Goal: Task Accomplishment & Management: Complete application form

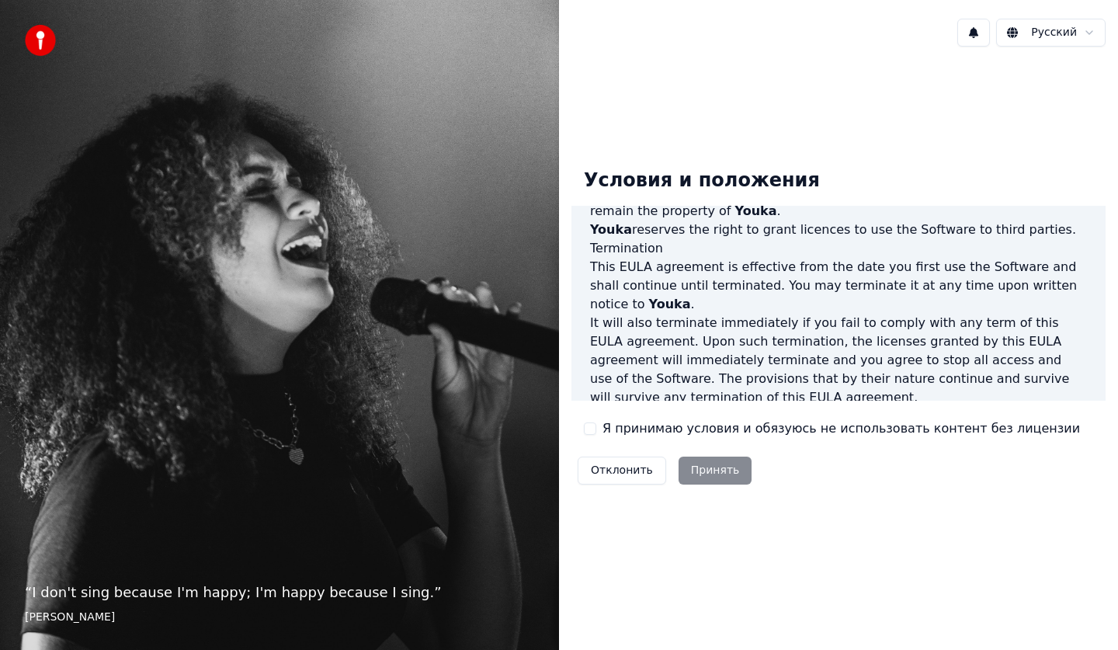
scroll to position [942, 0]
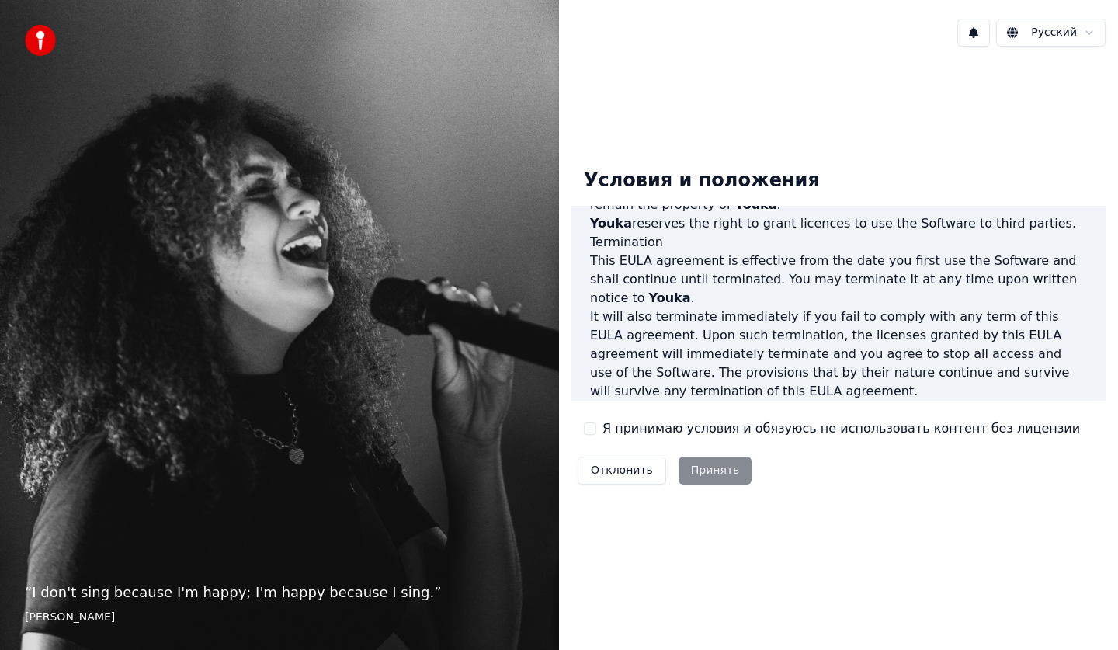
click at [701, 474] on div "Отклонить Принять" at bounding box center [664, 470] width 186 height 40
click at [633, 421] on label "Я принимаю условия и обязуюсь не использовать контент без лицензии" at bounding box center [840, 428] width 477 height 19
click at [596, 422] on button "Я принимаю условия и обязуюсь не использовать контент без лицензии" at bounding box center [590, 428] width 12 height 12
click at [713, 467] on button "Принять" at bounding box center [715, 470] width 74 height 28
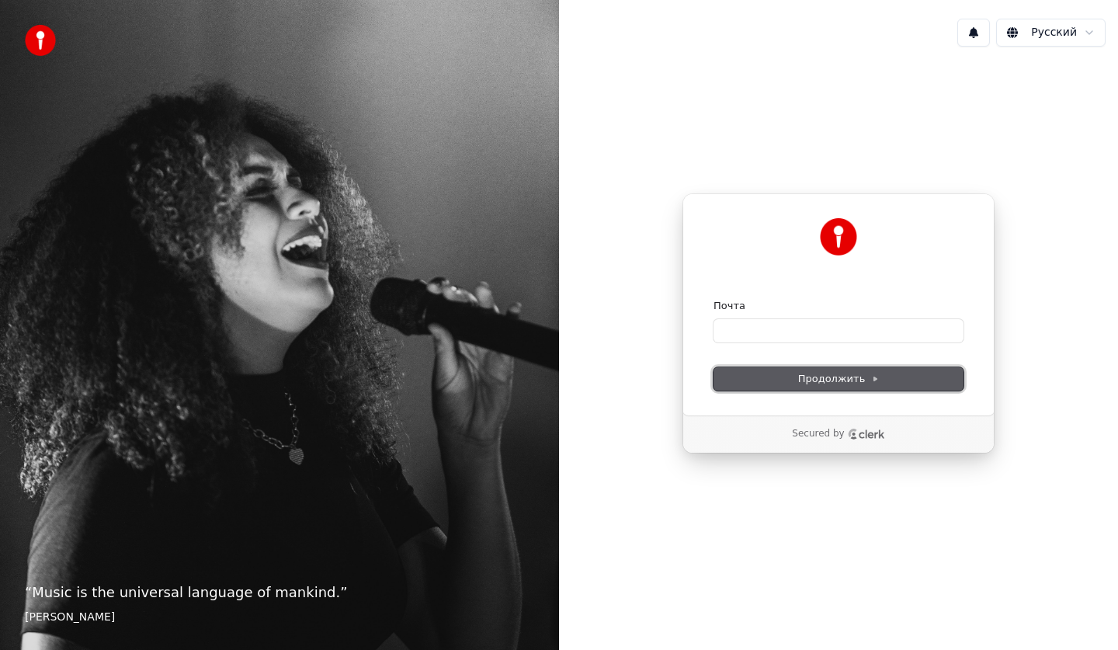
click at [871, 376] on icon at bounding box center [875, 379] width 8 height 8
